Goal: Information Seeking & Learning: Learn about a topic

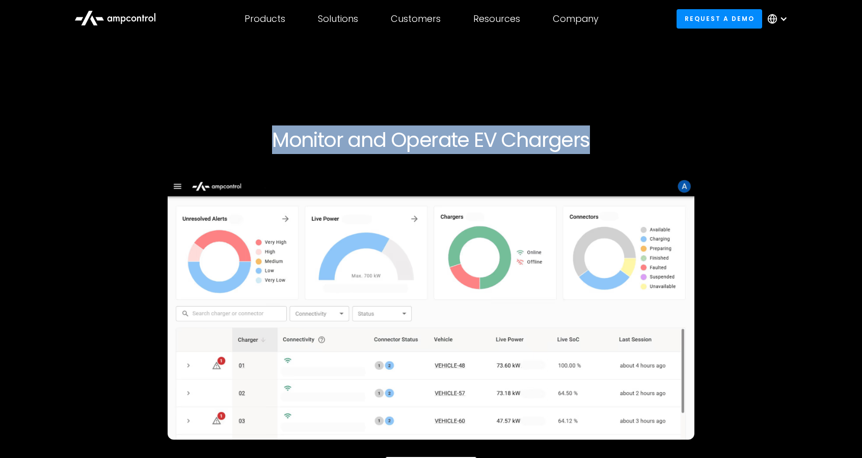
drag, startPoint x: 301, startPoint y: 136, endPoint x: 626, endPoint y: 140, distance: 325.1
click at [626, 140] on h1 "Monitor and Operate EV Chargers" at bounding box center [431, 139] width 620 height 24
copy h1 "Monitor and Operate EV Chargers"
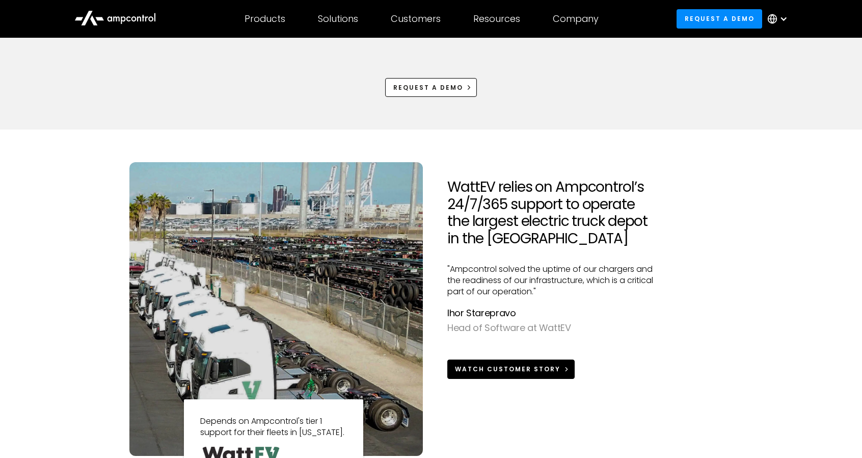
scroll to position [917, 0]
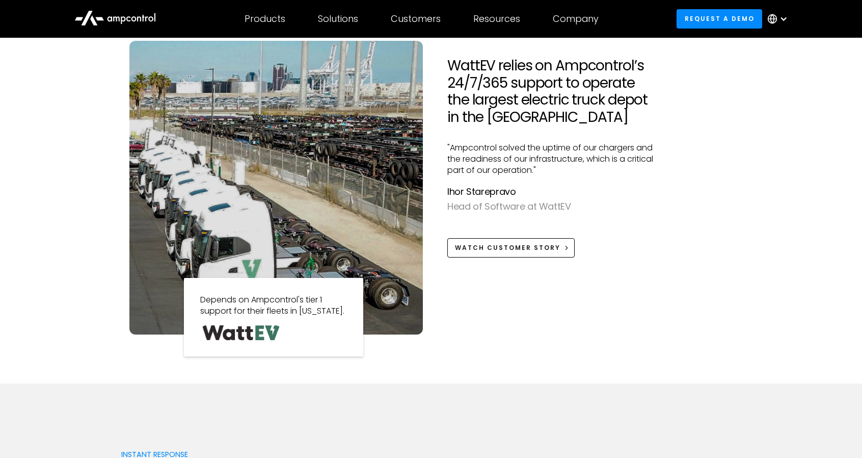
click at [509, 175] on p ""Ampcontrol solved the uptime of our chargers and the readiness of our infrastr…" at bounding box center [556, 159] width 219 height 34
click at [500, 232] on div at bounding box center [556, 225] width 219 height 24
click at [495, 248] on div "Watch Customer Story" at bounding box center [507, 247] width 105 height 9
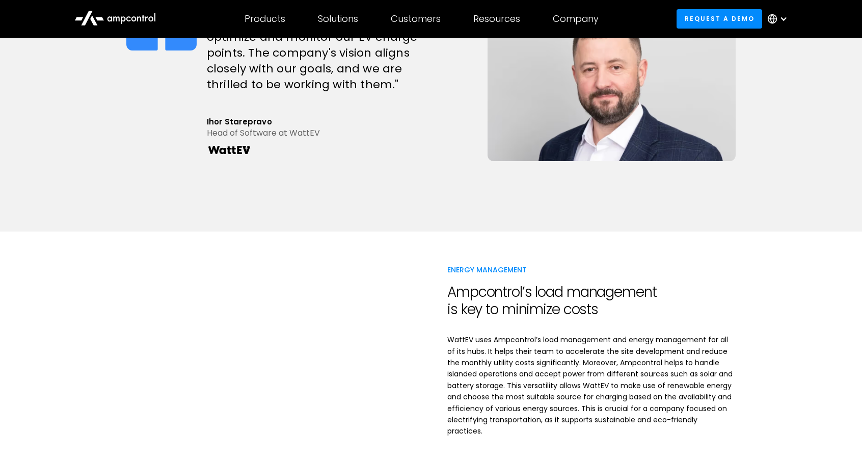
scroll to position [1019, 0]
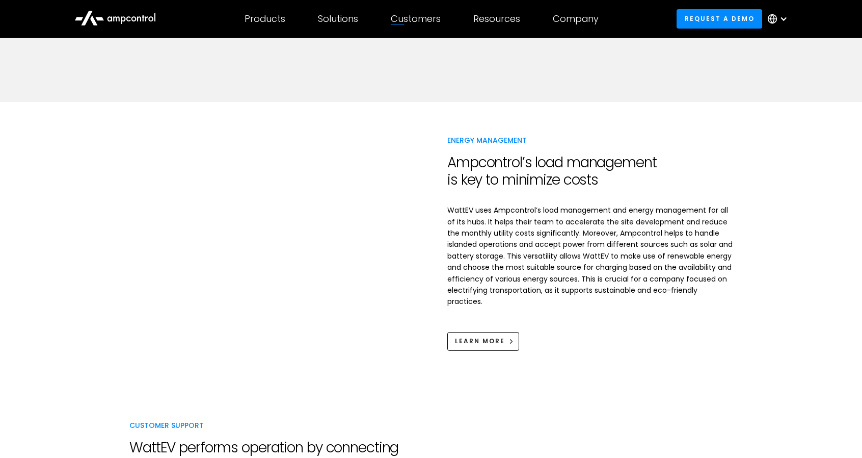
click at [760, 284] on div "Energy Management Ampcontrol’s load management is key to minimize costs WattEV …" at bounding box center [431, 242] width 862 height 281
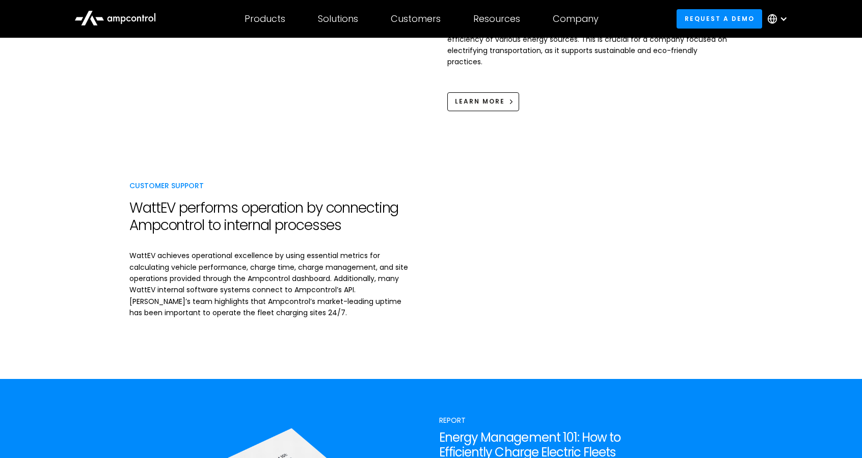
scroll to position [1274, 0]
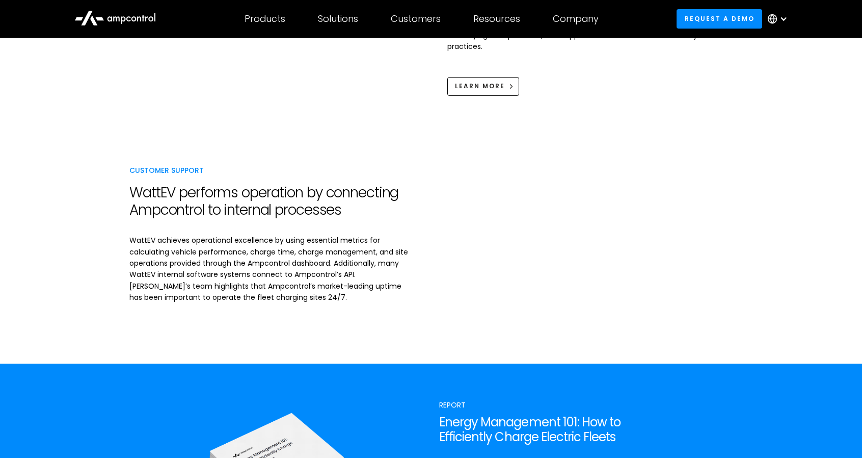
click at [296, 131] on div "Customer Support WattEV performs operation by connecting Ampcontrol to internal…" at bounding box center [431, 245] width 620 height 235
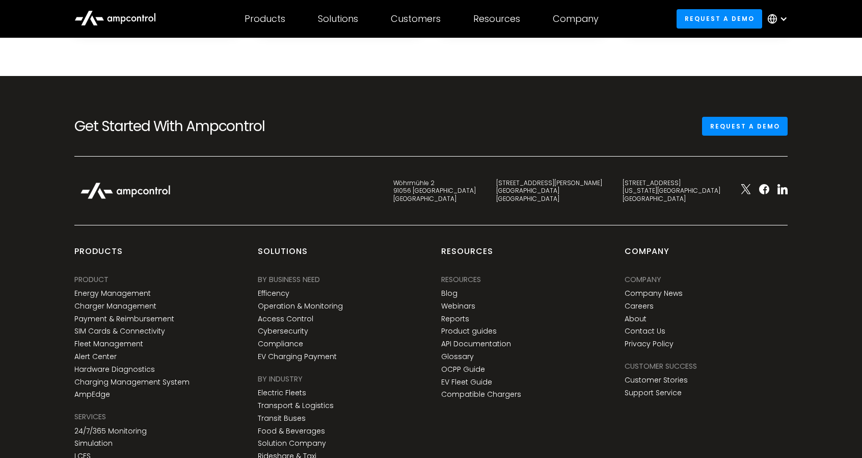
scroll to position [2481, 0]
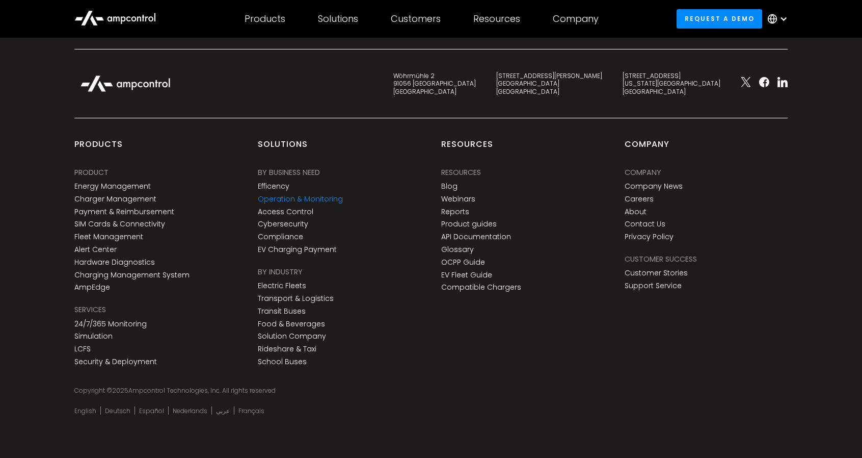
click at [304, 195] on link "Operation & Monitoring" at bounding box center [300, 199] width 85 height 9
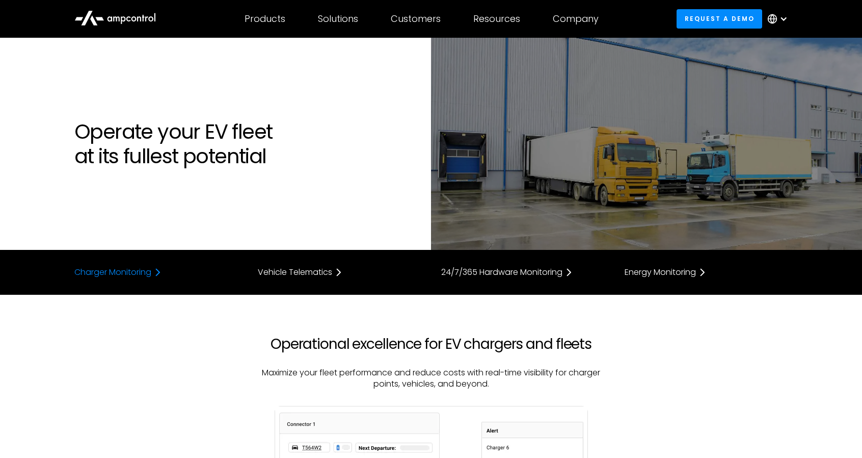
click at [101, 271] on div "Charger Monitoring" at bounding box center [112, 272] width 77 height 8
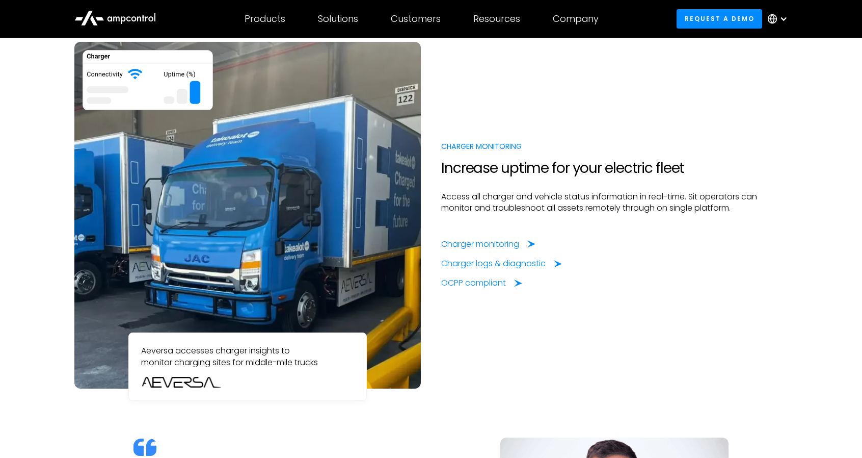
scroll to position [741, 0]
click at [489, 241] on div "Charger monitoring" at bounding box center [482, 243] width 78 height 11
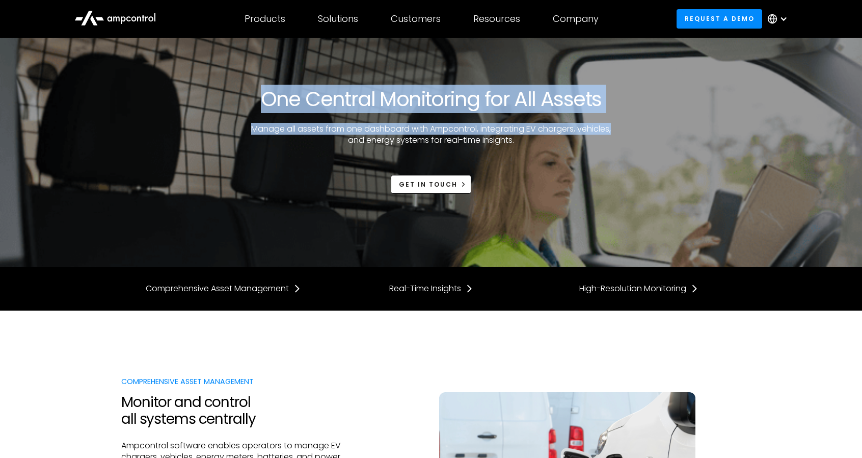
drag, startPoint x: 355, startPoint y: 99, endPoint x: 685, endPoint y: 100, distance: 330.2
click at [685, 100] on div "One Central Monitoring for All Assets Manage all assets from one dashboard with…" at bounding box center [431, 140] width 620 height 107
click at [637, 99] on div "One Central Monitoring for All Assets Manage all assets from one dashboard with…" at bounding box center [431, 140] width 620 height 107
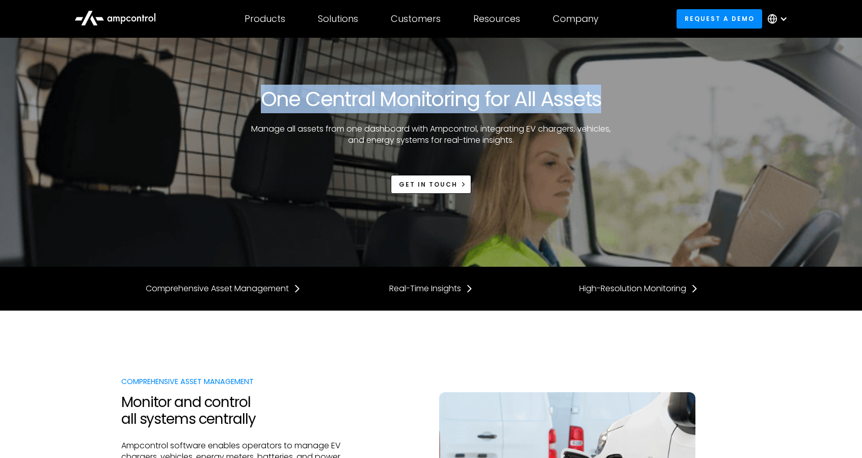
drag, startPoint x: 593, startPoint y: 99, endPoint x: 243, endPoint y: 97, distance: 350.6
click at [243, 97] on div "One Central Monitoring for All Assets Manage all assets from one dashboard with…" at bounding box center [431, 140] width 620 height 107
copy h1 "One Central Monitoring for All Assets"
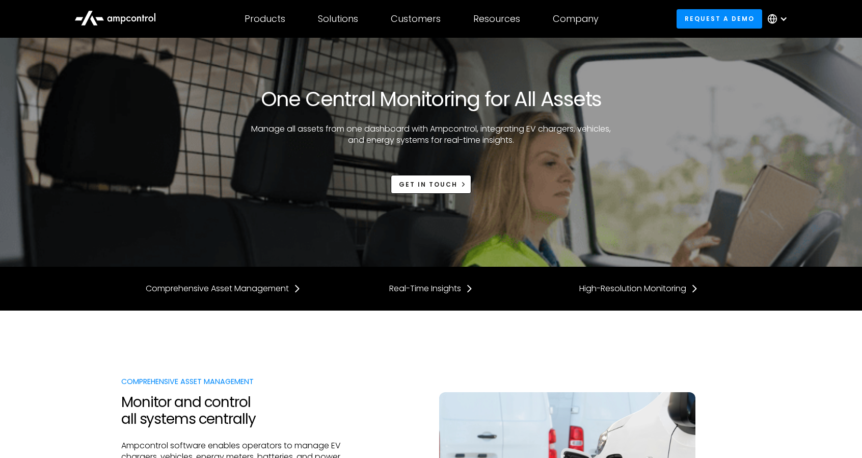
click at [358, 224] on div "One Central Monitoring for All Assets Manage all assets from one dashboard with…" at bounding box center [431, 140] width 620 height 205
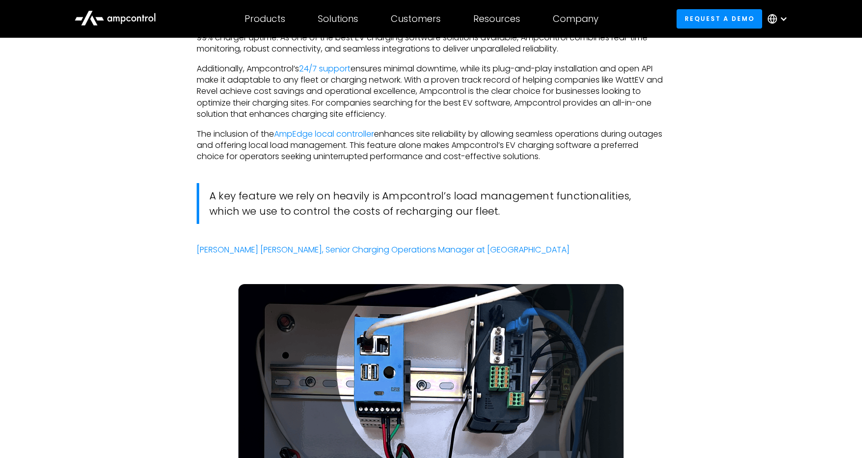
scroll to position [2508, 0]
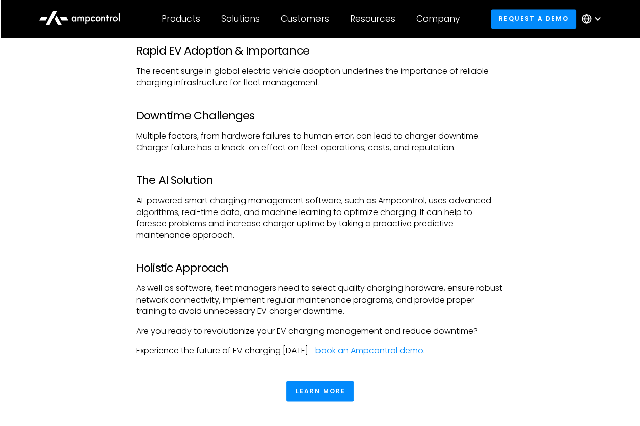
scroll to position [4415, 0]
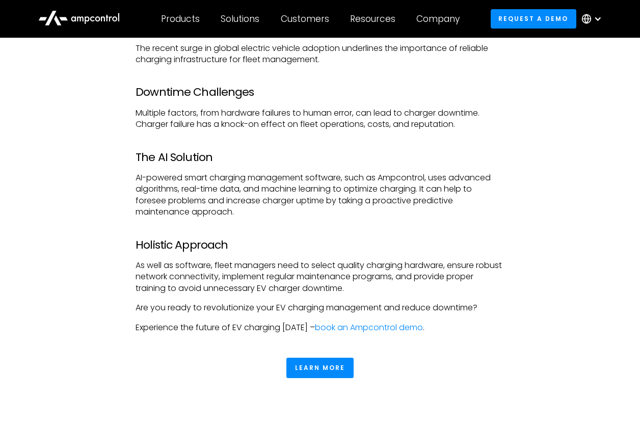
drag, startPoint x: 29, startPoint y: 131, endPoint x: 86, endPoint y: 59, distance: 92.2
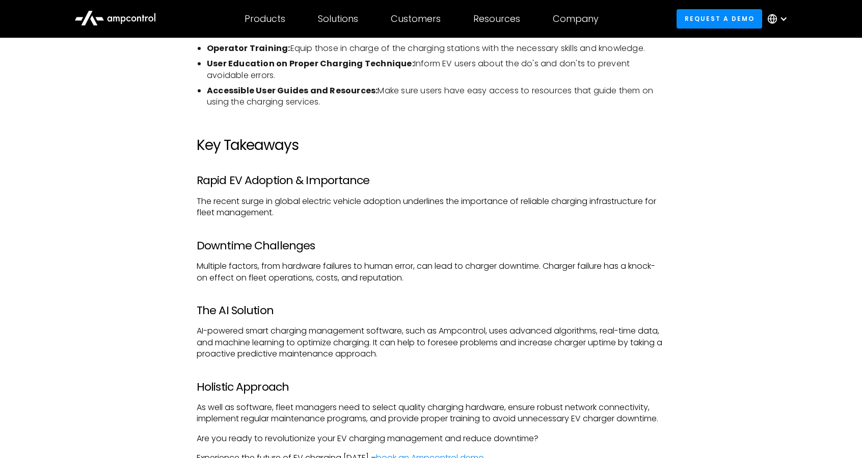
scroll to position [3974, 0]
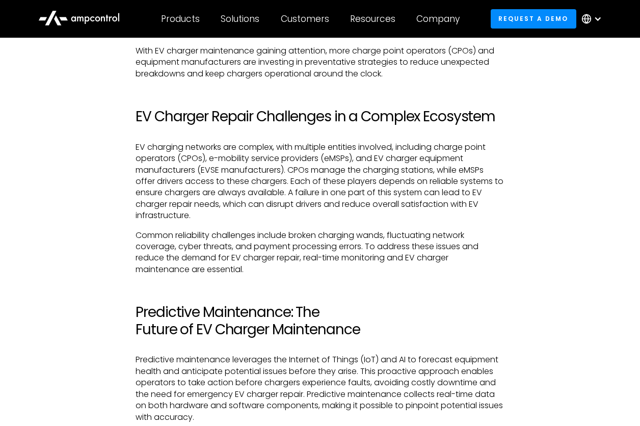
scroll to position [968, 0]
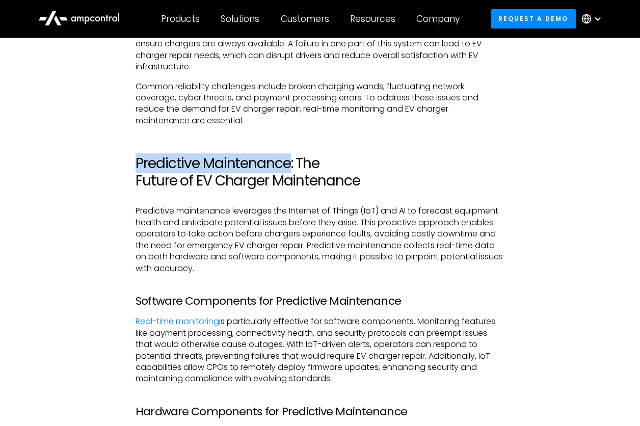
drag, startPoint x: 139, startPoint y: 171, endPoint x: 291, endPoint y: 173, distance: 152.4
copy h2 "Predictive Maintenance"
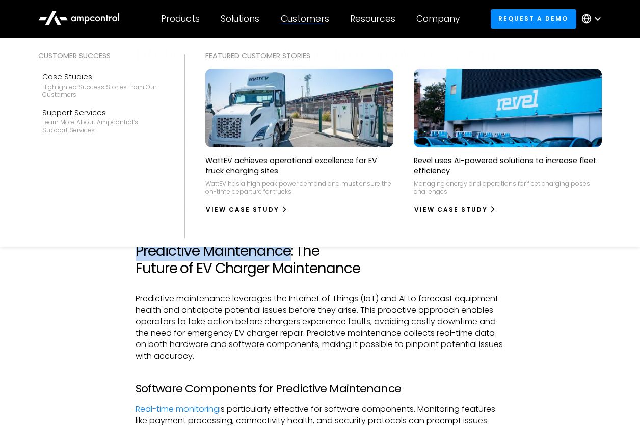
scroll to position [0, 0]
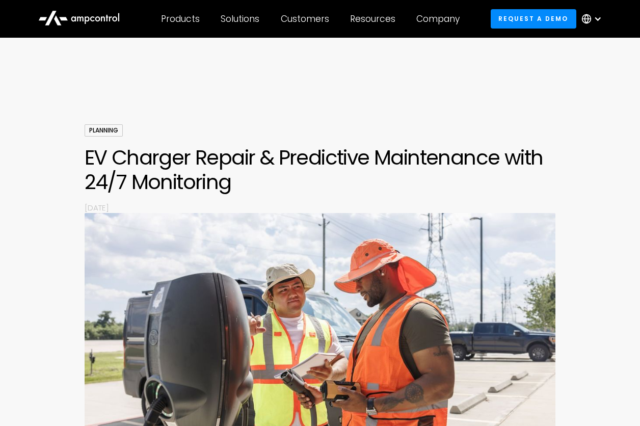
click at [477, 152] on h1 "EV Charger Repair & Predictive Maintenance with 24/7 Monitoring" at bounding box center [320, 169] width 471 height 49
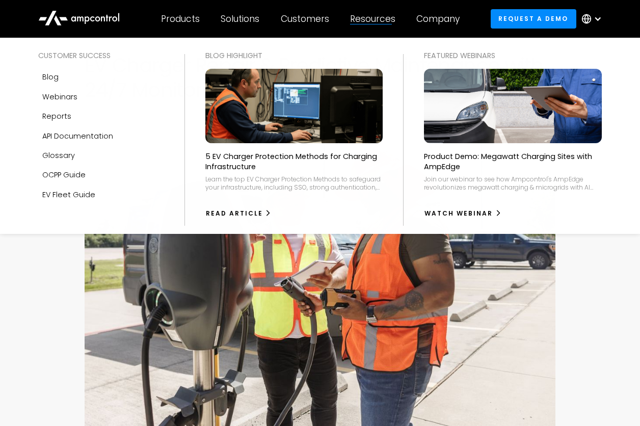
scroll to position [153, 0]
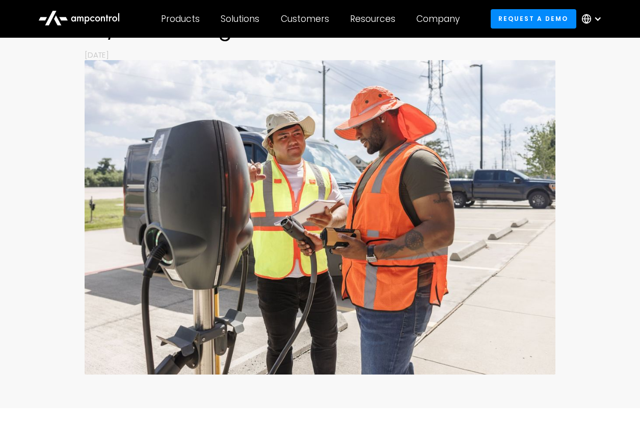
click at [599, 186] on div "Planning EV Charger Repair & Predictive Maintenance with 24/7 Monitoring By Nov…" at bounding box center [320, 176] width 640 height 411
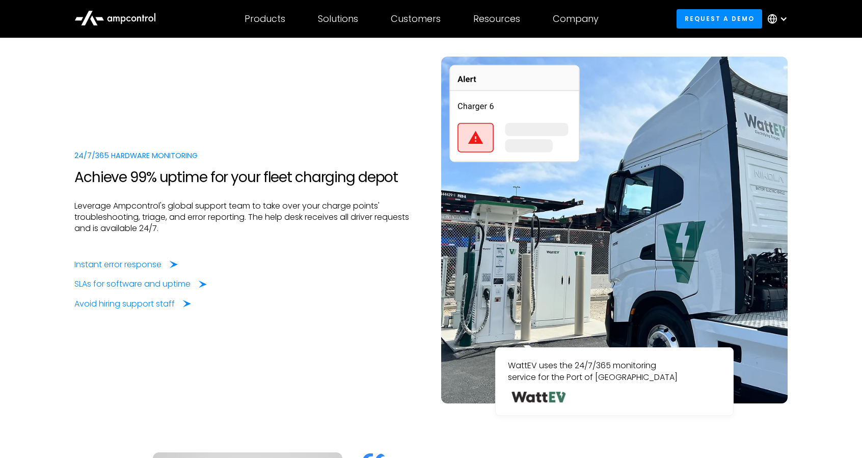
scroll to position [1987, 0]
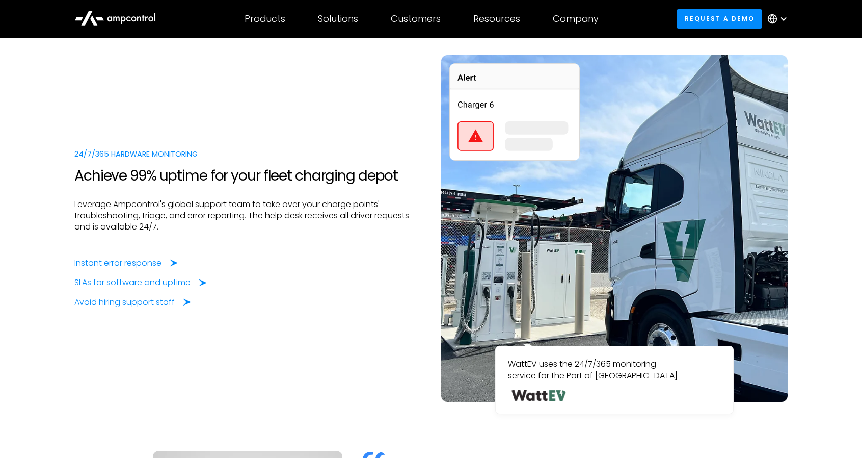
click at [401, 399] on div "24/7/365 Hardware Monitoring Achieve 99% uptime for your fleet charging depot L…" at bounding box center [431, 238] width 734 height 367
drag, startPoint x: 93, startPoint y: 214, endPoint x: 163, endPoint y: 215, distance: 69.8
click at [146, 216] on p "Leverage Ampcontrol's global support team to take over your charge points' trou…" at bounding box center [247, 216] width 346 height 34
click at [182, 215] on p "Leverage Ampcontrol's global support team to take over your charge points' trou…" at bounding box center [247, 216] width 346 height 34
drag, startPoint x: 213, startPoint y: 210, endPoint x: 294, endPoint y: 212, distance: 81.0
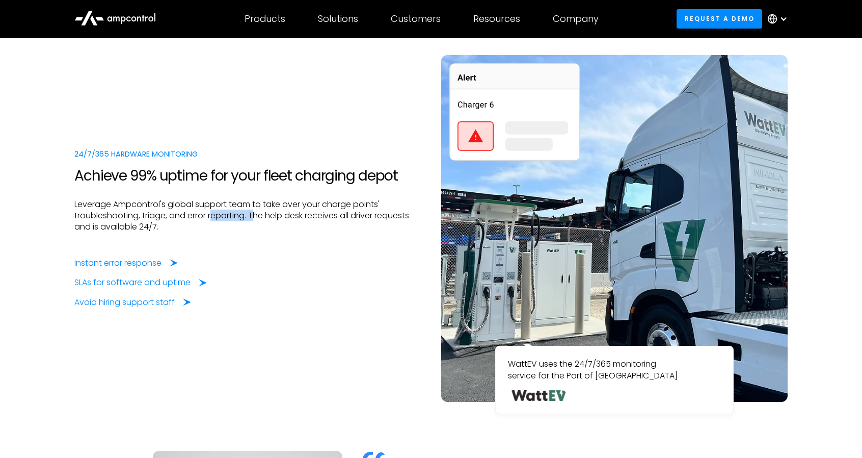
click at [259, 213] on p "Leverage Ampcontrol's global support team to take over your charge points' trou…" at bounding box center [247, 216] width 346 height 34
click at [298, 213] on p "Leverage Ampcontrol's global support team to take over your charge points' trou…" at bounding box center [247, 216] width 346 height 34
click at [572, 276] on img at bounding box center [614, 228] width 346 height 346
click at [571, 384] on div "WattEV uses the 24/7/365 monitoring service for the Port of Long Beach" at bounding box center [614, 379] width 237 height 67
click at [815, 58] on section "24/7/365 Hardware Monitoring Achieve 99% uptime for your fleet charging depot L…" at bounding box center [431, 329] width 862 height 630
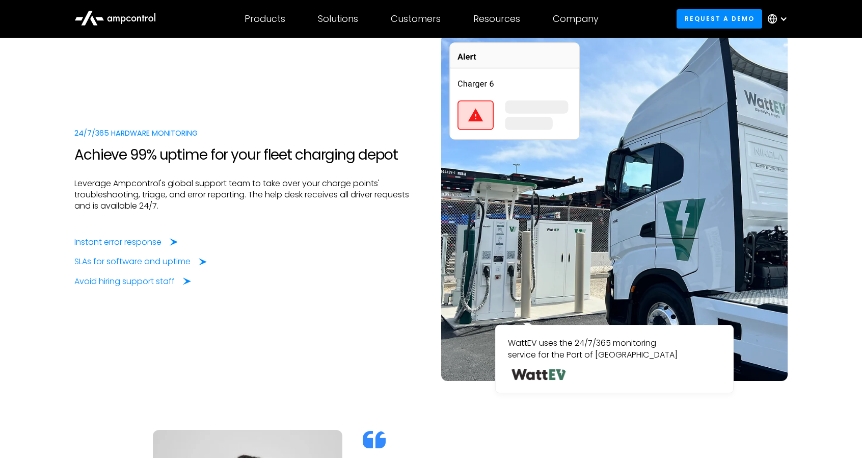
scroll to position [2038, 0]
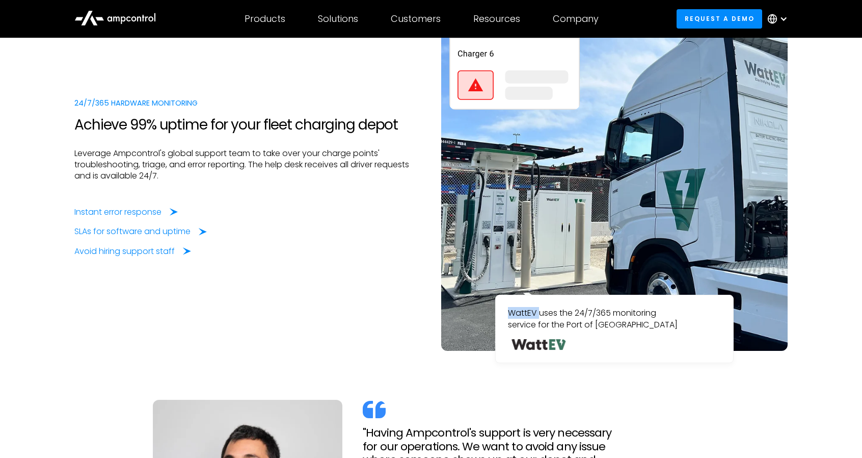
drag, startPoint x: 513, startPoint y: 312, endPoint x: 538, endPoint y: 312, distance: 24.5
click at [538, 312] on p "WattEV uses the 24/7/365 monitoring service for the Port of Long Beach" at bounding box center [614, 318] width 213 height 23
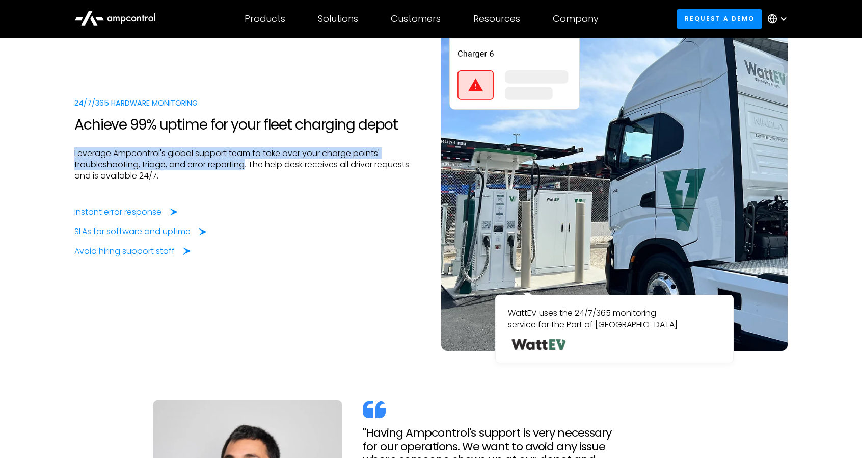
drag, startPoint x: 74, startPoint y: 151, endPoint x: 244, endPoint y: 165, distance: 169.7
click at [244, 165] on p "Leverage Ampcontrol's global support team to take over your charge points' trou…" at bounding box center [247, 165] width 346 height 34
copy p "Leverage Ampcontrol's global support team to take over your charge points' trou…"
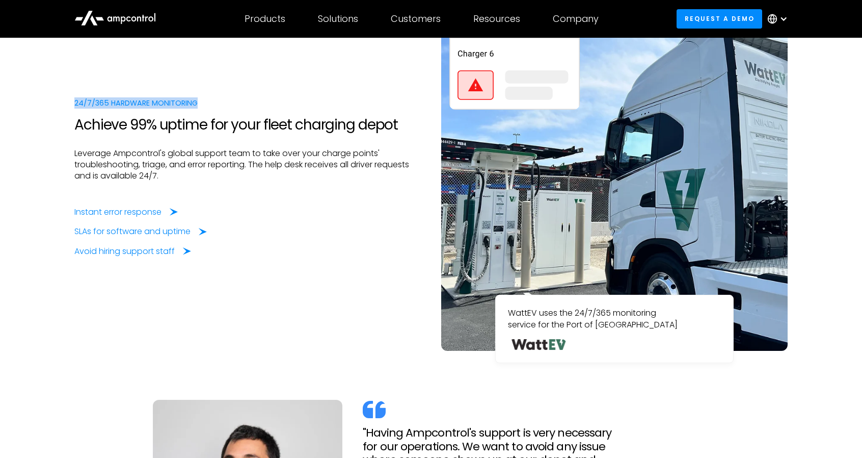
drag, startPoint x: 203, startPoint y: 98, endPoint x: 33, endPoint y: 91, distance: 170.3
click at [33, 91] on section "24/7/365 Hardware Monitoring Achieve 99% uptime for your fleet charging depot L…" at bounding box center [431, 278] width 862 height 630
copy div "24/7/365 Hardware Monitoring"
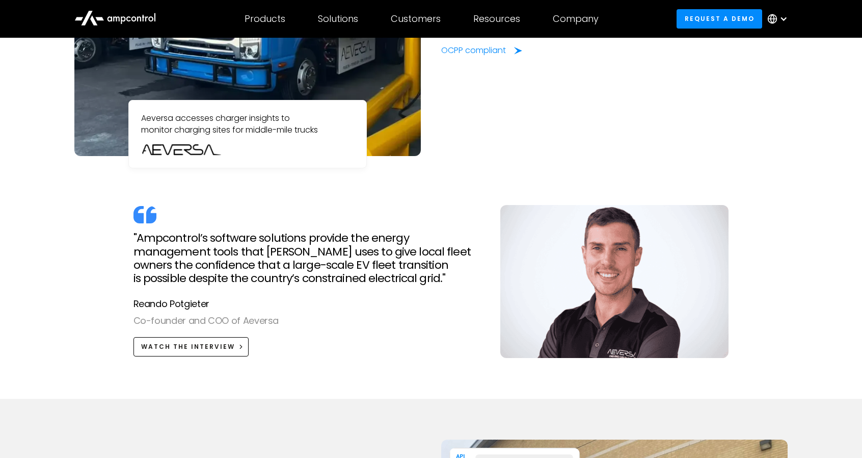
scroll to position [0, 0]
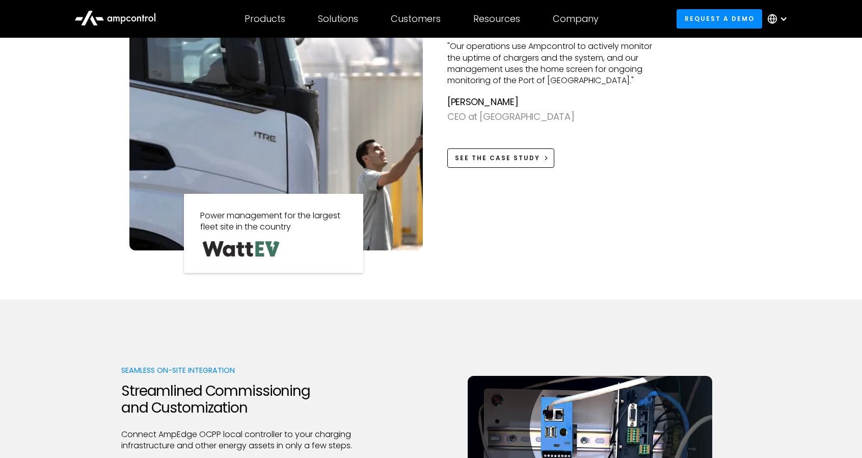
scroll to position [917, 0]
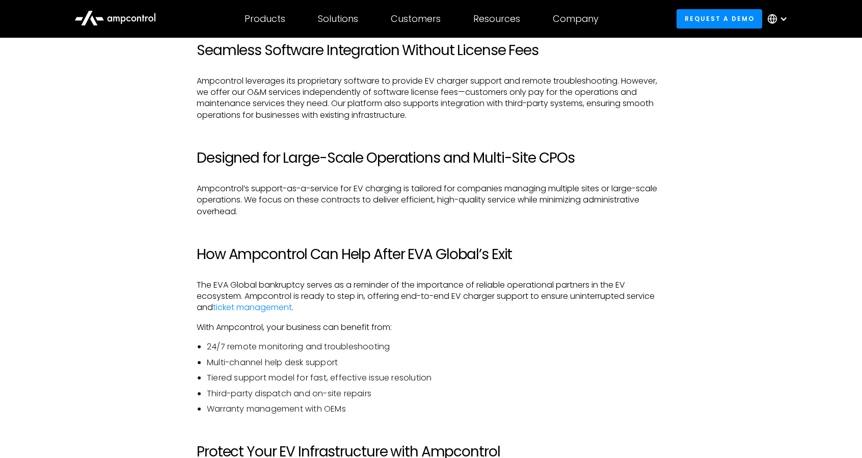
scroll to position [1732, 0]
